Goal: Information Seeking & Learning: Check status

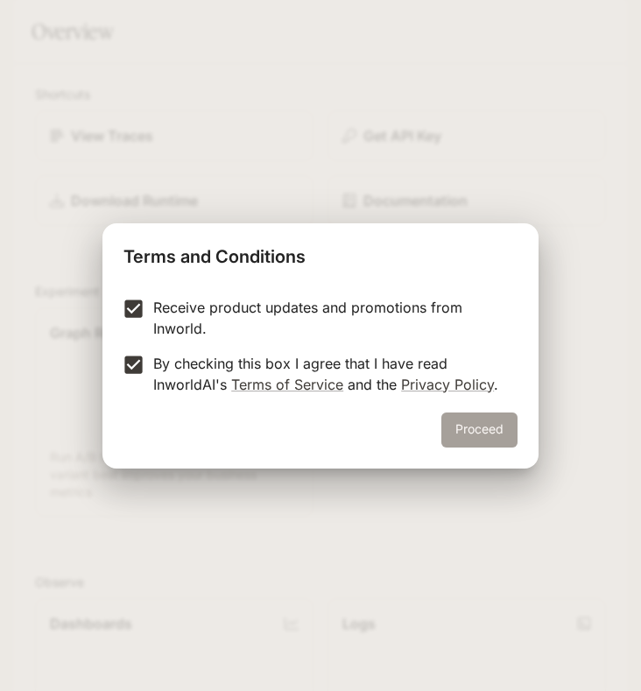
click at [499, 436] on button "Proceed" at bounding box center [480, 430] width 76 height 35
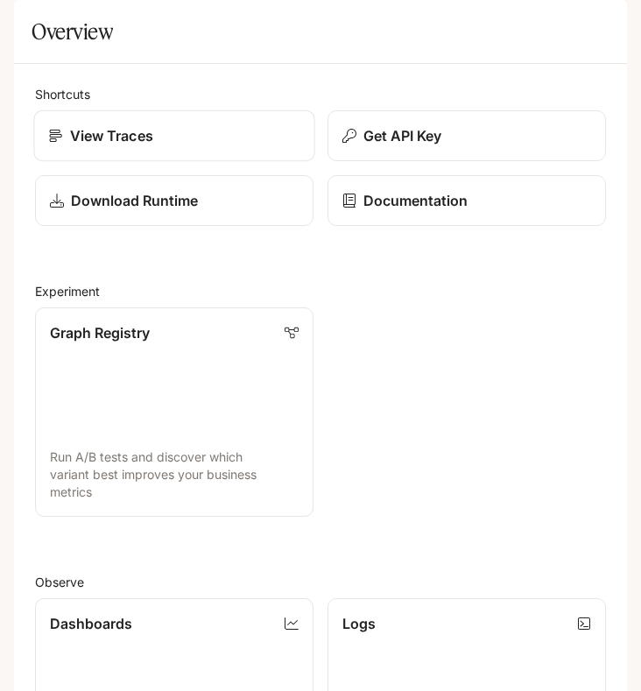
click at [146, 146] on p "View Traces" at bounding box center [111, 135] width 83 height 21
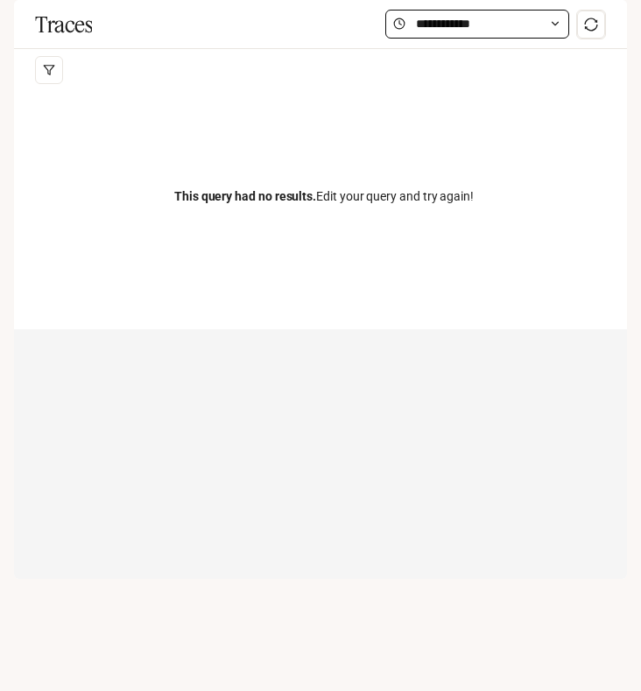
click at [559, 30] on icon at bounding box center [555, 24] width 12 height 12
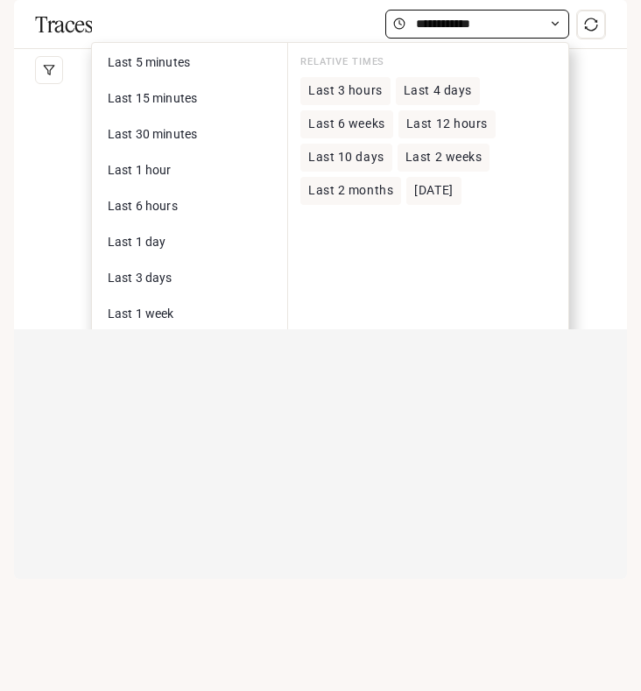
click at [559, 30] on icon at bounding box center [555, 24] width 12 height 12
click at [56, 223] on div "This query had no results. Edit your query and try again!" at bounding box center [324, 196] width 578 height 210
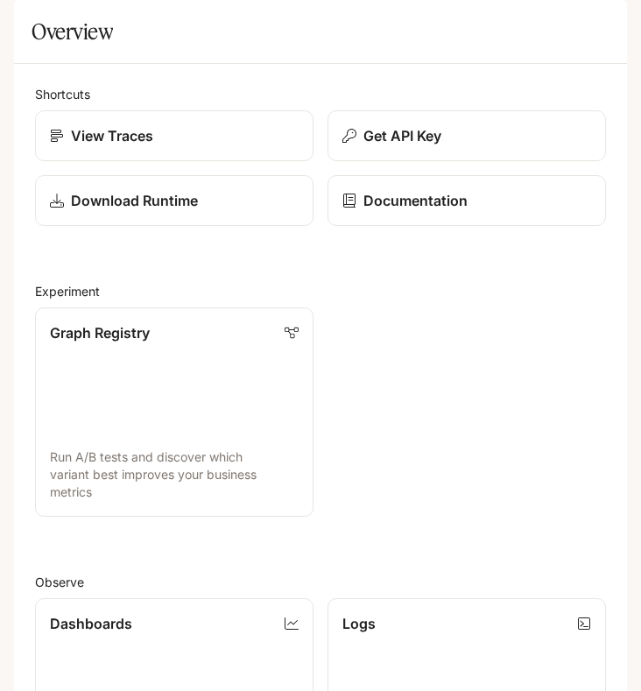
click at [123, 49] on div "Overview" at bounding box center [321, 31] width 578 height 35
click at [56, 103] on h2 "Shortcuts" at bounding box center [320, 94] width 571 height 18
click at [511, 597] on link "Logs Search and filter system logs" at bounding box center [466, 702] width 281 height 211
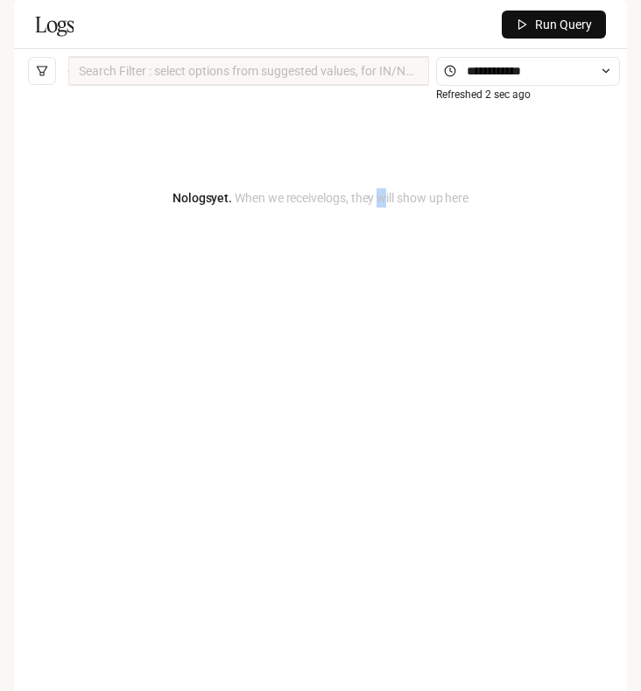
click at [386, 205] on span "When we receive logs , they will show up here" at bounding box center [350, 198] width 237 height 14
click at [344, 205] on span "When we receive logs , they will show up here" at bounding box center [350, 198] width 237 height 14
click at [14, 19] on button "open drawer" at bounding box center [30, 25] width 32 height 32
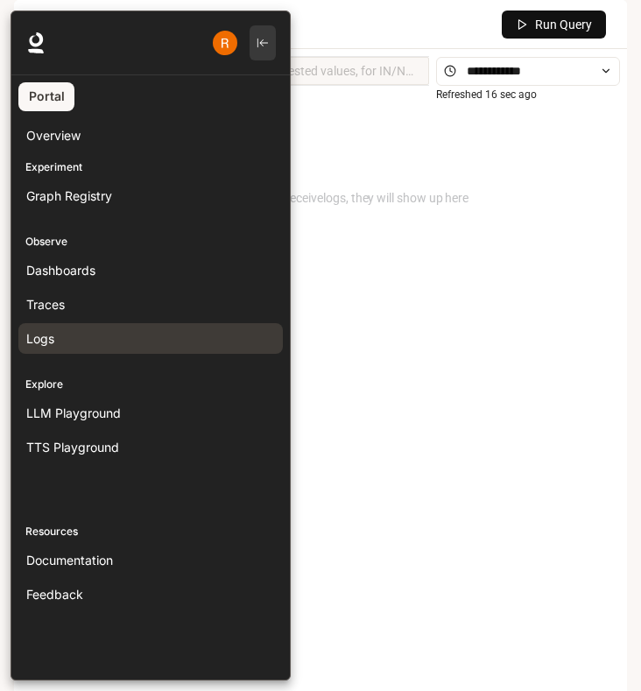
click at [262, 40] on icon "button" at bounding box center [263, 43] width 12 height 12
click at [381, 312] on div at bounding box center [331, 346] width 641 height 670
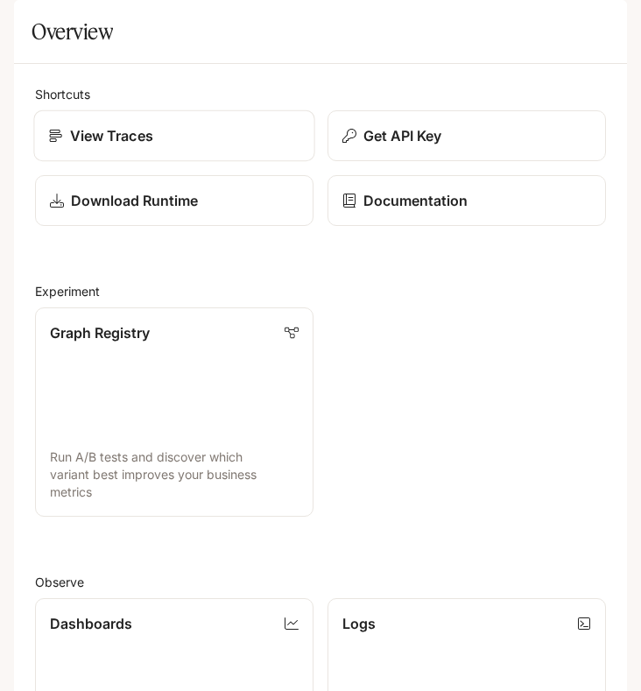
click at [85, 146] on p "View Traces" at bounding box center [111, 135] width 83 height 21
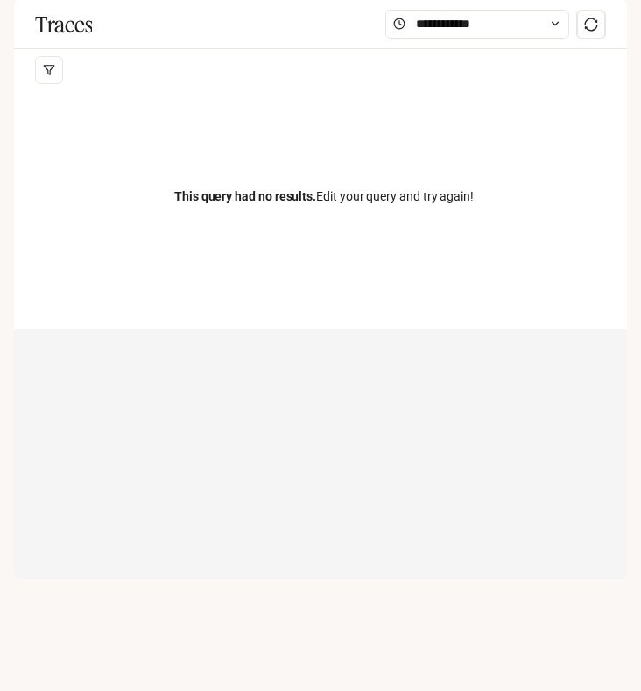
click at [358, 49] on div "Traces" at bounding box center [320, 24] width 613 height 49
drag, startPoint x: 145, startPoint y: 93, endPoint x: 122, endPoint y: 44, distance: 54.5
click at [143, 49] on div "Traces" at bounding box center [320, 24] width 613 height 49
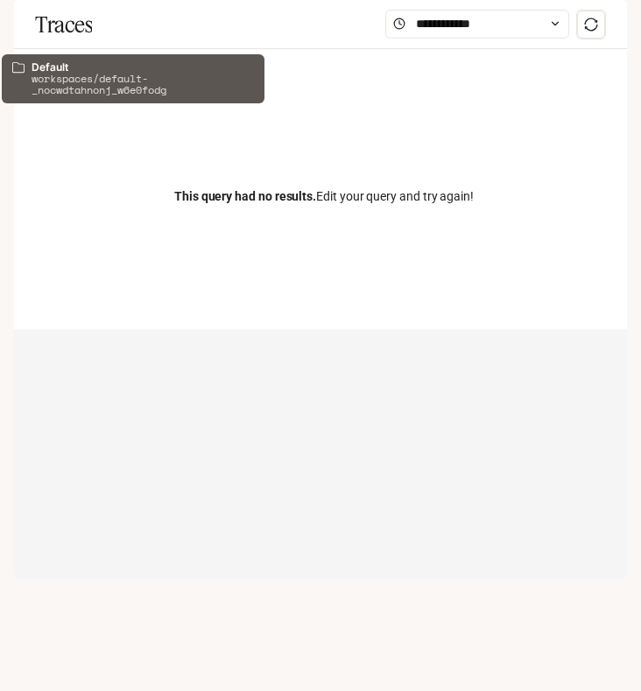
click at [130, 32] on div "Default" at bounding box center [100, 25] width 81 height 15
